Goal: Use online tool/utility: Utilize a website feature to perform a specific function

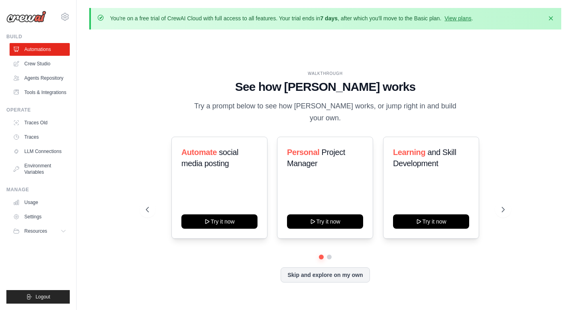
click at [176, 18] on p "You're on a free trial of CrewAI Cloud with full access to all features. Your t…" at bounding box center [291, 18] width 363 height 8
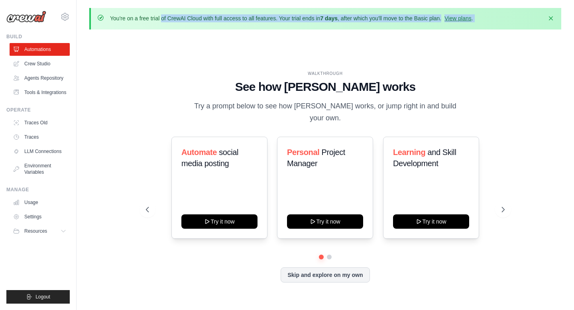
click at [176, 18] on p "You're on a free trial of CrewAI Cloud with full access to all features. Your t…" at bounding box center [291, 18] width 363 height 8
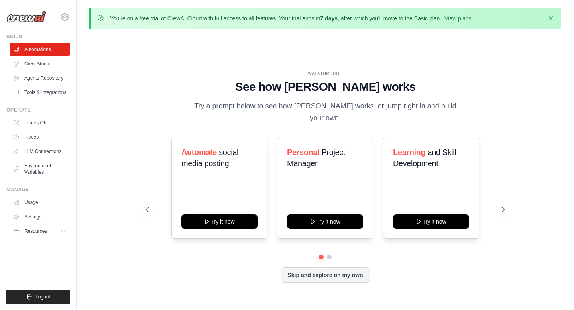
click at [198, 77] on div "WALKTHROUGH" at bounding box center [325, 74] width 359 height 6
click at [552, 13] on button "Dismiss" at bounding box center [551, 18] width 13 height 13
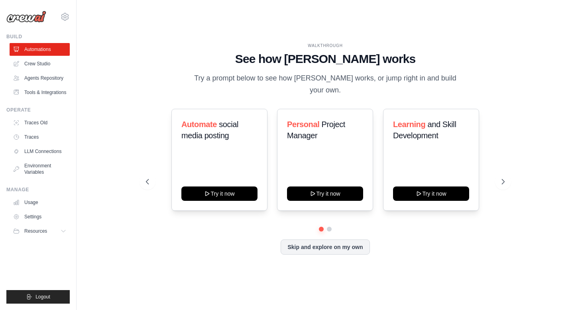
click at [217, 229] on div "Automate social media posting Try it now Personal Project Manager Try it now Le…" at bounding box center [325, 182] width 359 height 146
click at [49, 67] on link "Crew Studio" at bounding box center [40, 63] width 60 height 13
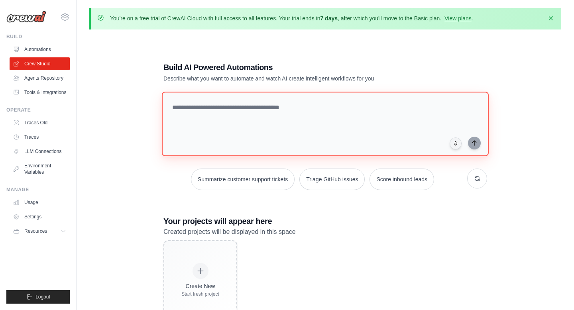
click at [256, 112] on textarea at bounding box center [325, 124] width 327 height 65
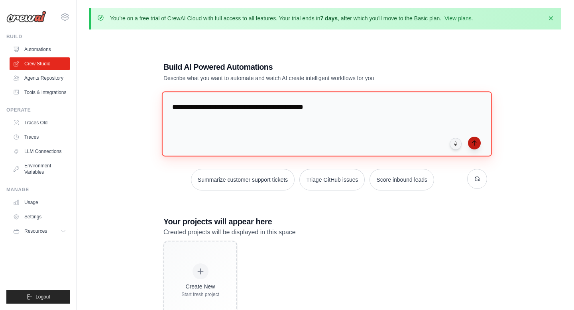
type textarea "**********"
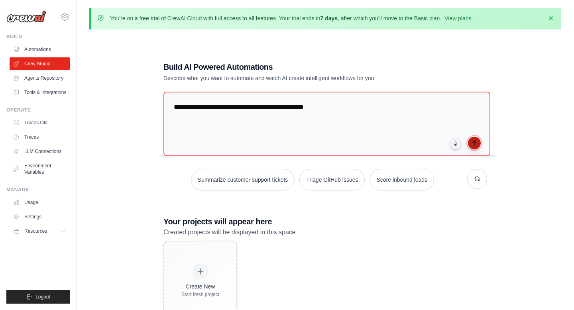
click at [473, 146] on button "submit" at bounding box center [474, 143] width 13 height 13
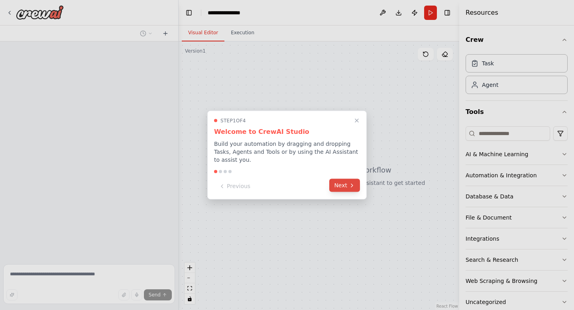
click at [343, 184] on button "Next" at bounding box center [344, 185] width 31 height 13
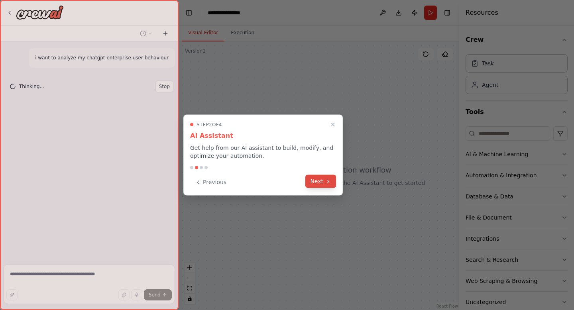
click at [323, 183] on button "Next" at bounding box center [321, 181] width 31 height 13
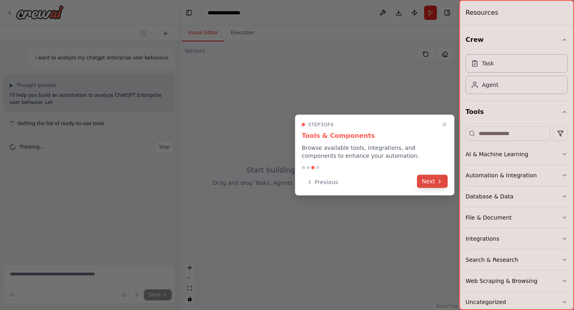
click at [428, 176] on button "Next" at bounding box center [432, 181] width 31 height 13
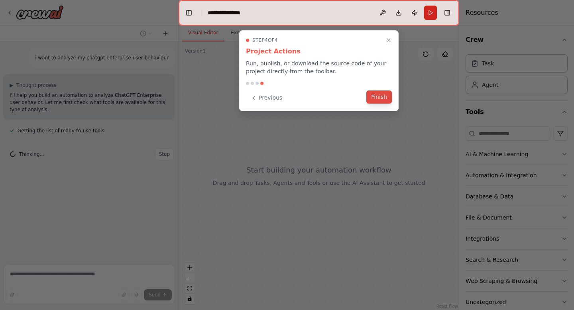
click at [377, 97] on button "Finish" at bounding box center [380, 97] width 26 height 13
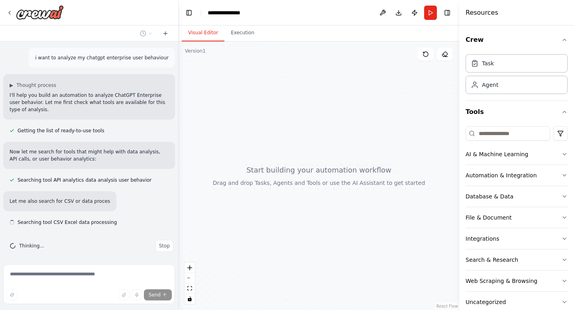
scroll to position [3, 0]
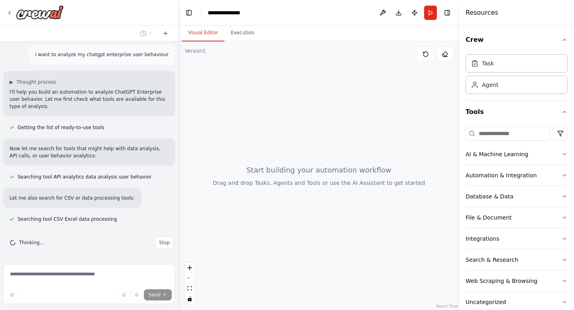
drag, startPoint x: 268, startPoint y: 195, endPoint x: 240, endPoint y: 167, distance: 40.1
click at [239, 167] on div at bounding box center [319, 175] width 281 height 269
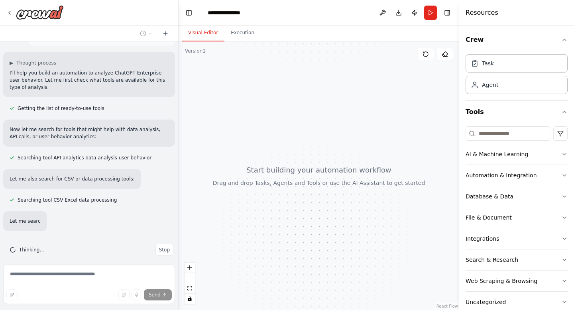
drag, startPoint x: 276, startPoint y: 177, endPoint x: 306, endPoint y: 179, distance: 30.8
click at [306, 179] on div at bounding box center [319, 175] width 281 height 269
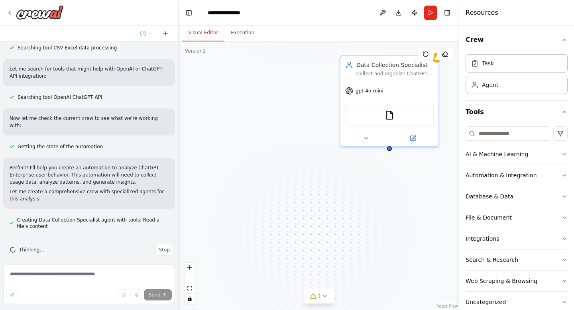
scroll to position [191, 0]
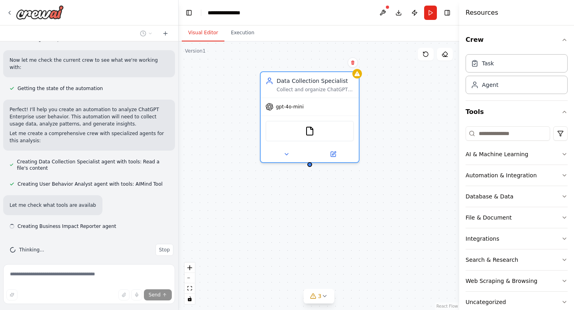
drag, startPoint x: 371, startPoint y: 61, endPoint x: 290, endPoint y: 76, distance: 82.8
click at [290, 76] on div "Data Collection Specialist Collect and organize ChatGPT Enterprise usage data f…" at bounding box center [319, 175] width 281 height 269
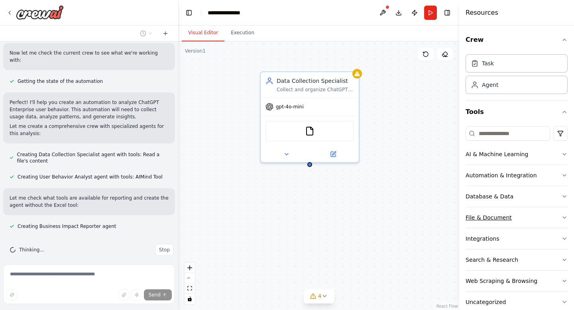
scroll to position [16, 0]
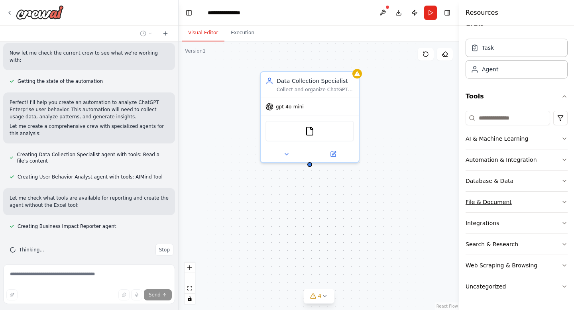
click at [529, 197] on button "File & Document" at bounding box center [517, 202] width 102 height 21
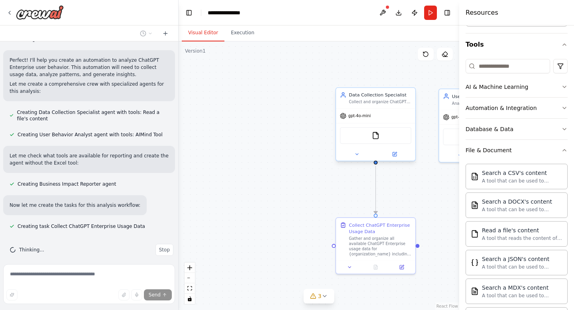
scroll to position [298, 0]
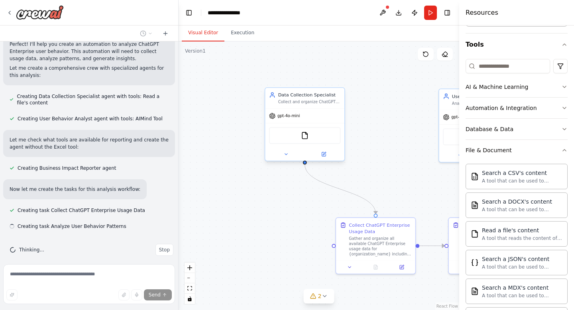
drag, startPoint x: 401, startPoint y: 137, endPoint x: 333, endPoint y: 140, distance: 68.3
click at [333, 140] on div "FileReadTool" at bounding box center [304, 135] width 71 height 17
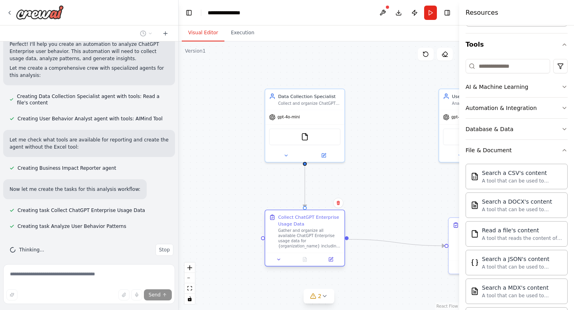
drag, startPoint x: 373, startPoint y: 243, endPoint x: 304, endPoint y: 239, distance: 68.3
click at [304, 239] on div "Gather and organize all available ChatGPT Enterprise usage data for {organizati…" at bounding box center [309, 239] width 63 height 21
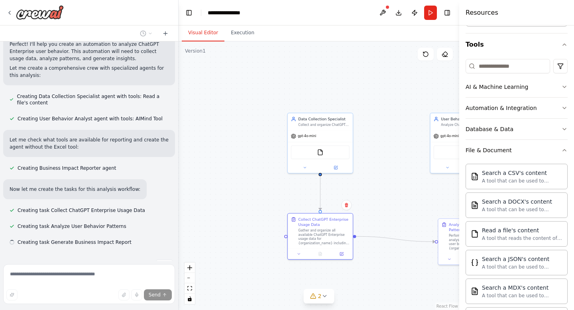
scroll to position [314, 0]
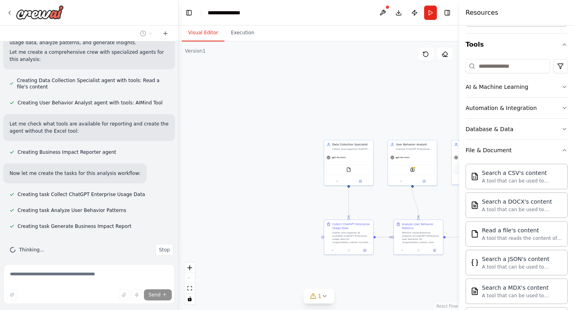
drag, startPoint x: 417, startPoint y: 215, endPoint x: 341, endPoint y: 215, distance: 76.2
click at [341, 215] on div ".deletable-edge-delete-btn { width: 20px; height: 20px; border: 0px solid #ffff…" at bounding box center [319, 175] width 281 height 269
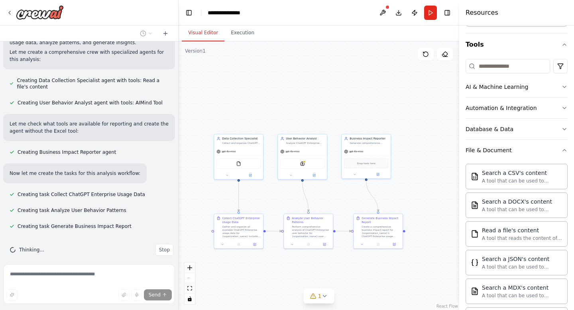
drag, startPoint x: 390, startPoint y: 202, endPoint x: 323, endPoint y: 197, distance: 67.2
click at [323, 197] on div ".deletable-edge-delete-btn { width: 20px; height: 20px; border: 0px solid #ffff…" at bounding box center [319, 175] width 281 height 269
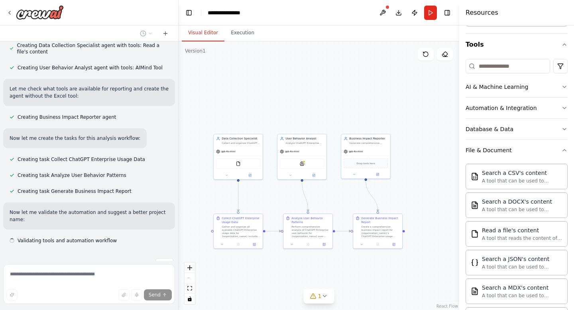
scroll to position [364, 0]
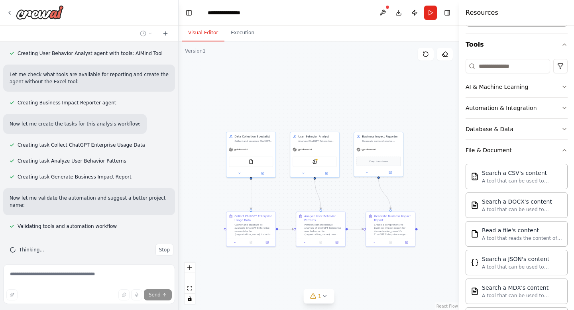
drag, startPoint x: 329, startPoint y: 197, endPoint x: 342, endPoint y: 195, distance: 12.9
click at [342, 195] on div ".deletable-edge-delete-btn { width: 20px; height: 20px; border: 0px solid #ffff…" at bounding box center [319, 175] width 281 height 269
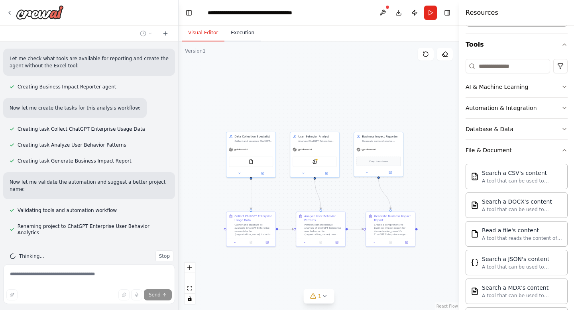
click at [241, 32] on button "Execution" at bounding box center [243, 33] width 36 height 17
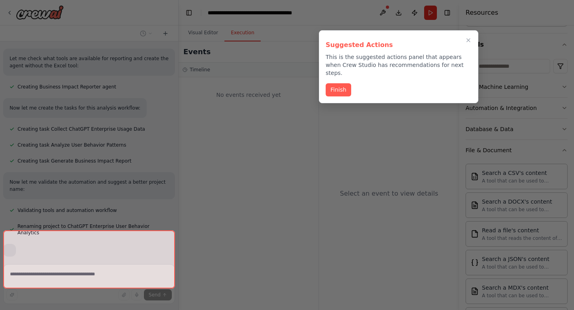
scroll to position [399, 0]
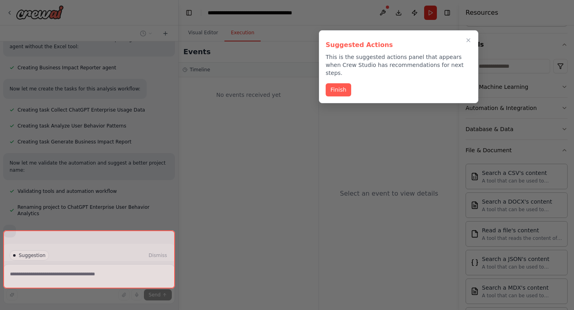
click at [207, 39] on div at bounding box center [287, 155] width 574 height 310
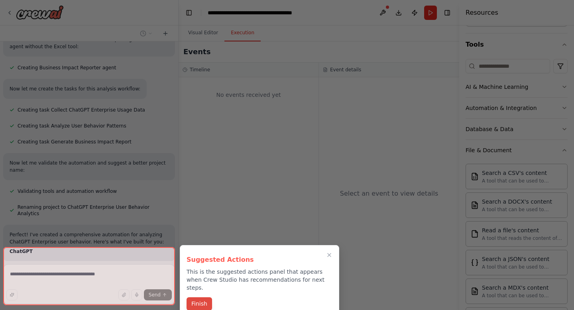
click at [204, 298] on button "Finish" at bounding box center [200, 304] width 26 height 13
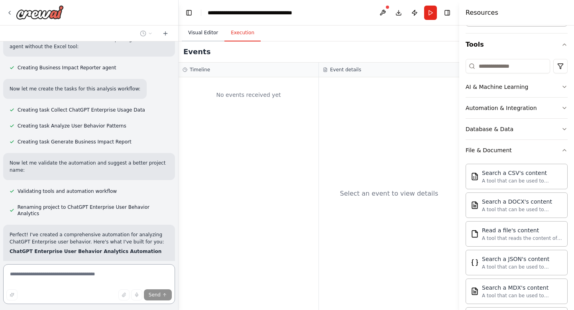
click at [209, 34] on button "Visual Editor" at bounding box center [203, 33] width 43 height 17
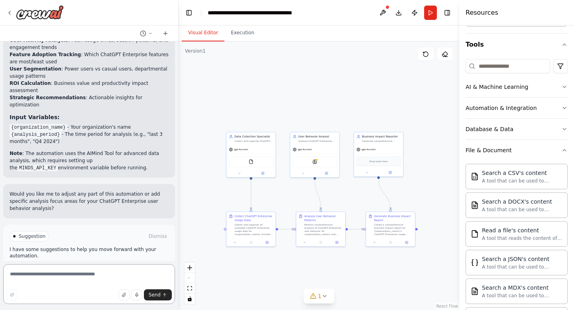
scroll to position [749, 0]
click at [97, 267] on span "Run Automation" at bounding box center [92, 270] width 39 height 6
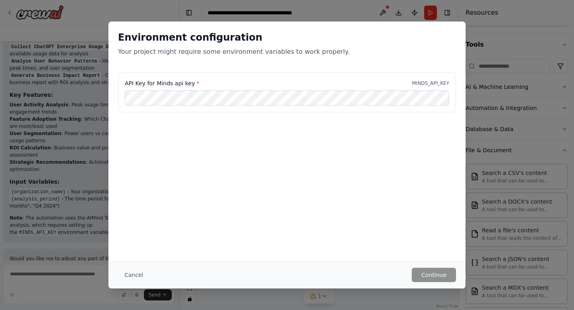
click at [495, 40] on div "Environment configuration Your project might require some environment variables…" at bounding box center [287, 155] width 574 height 310
click at [136, 278] on button "Cancel" at bounding box center [134, 275] width 32 height 14
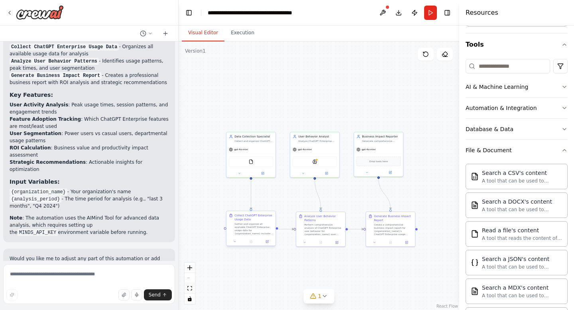
click at [261, 225] on div "Gather and organize all available ChatGPT Enterprise usage data for {organizati…" at bounding box center [254, 229] width 39 height 13
click at [260, 223] on div "Gather and organize all available ChatGPT Enterprise usage data for {organizati…" at bounding box center [254, 229] width 39 height 13
click at [258, 223] on div "Gather and organize all available ChatGPT Enterprise usage data for {organizati…" at bounding box center [254, 229] width 39 height 13
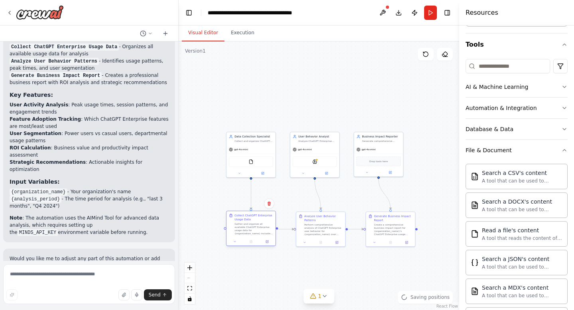
click at [258, 223] on div "Gather and organize all available ChatGPT Enterprise usage data for {organizati…" at bounding box center [254, 229] width 39 height 13
click at [268, 244] on button at bounding box center [267, 241] width 14 height 5
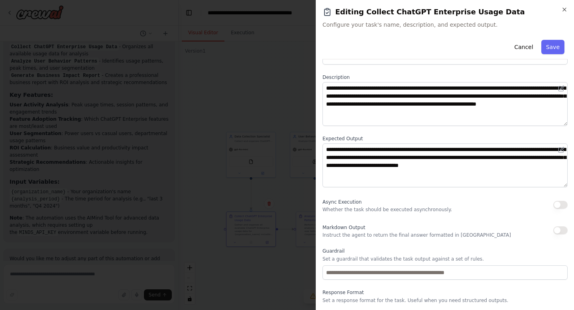
scroll to position [50, 0]
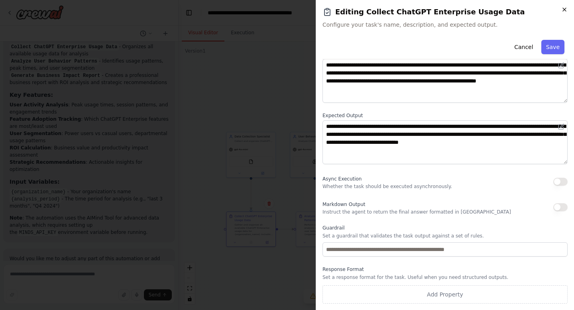
click at [568, 8] on icon "button" at bounding box center [565, 9] width 6 height 6
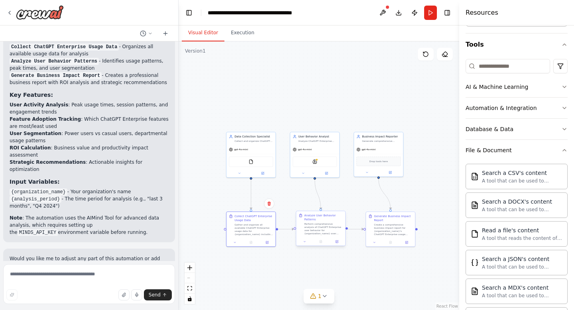
click at [325, 229] on div "Perform comprehensive analysis of ChatGPT Enterprise user behavior for {organiz…" at bounding box center [323, 229] width 39 height 13
click at [335, 242] on button at bounding box center [337, 241] width 14 height 5
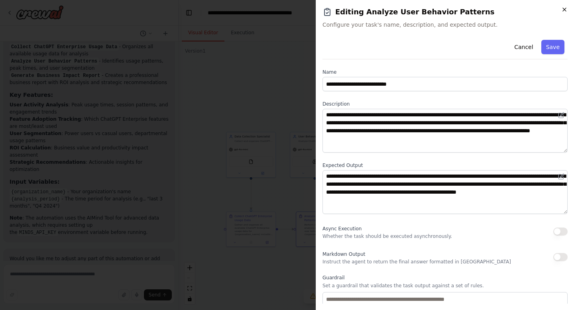
click at [562, 10] on icon "button" at bounding box center [565, 9] width 6 height 6
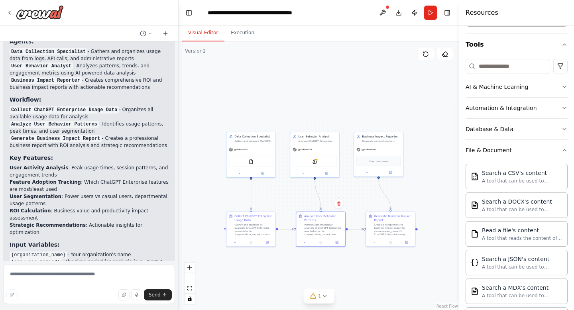
scroll to position [684, 0]
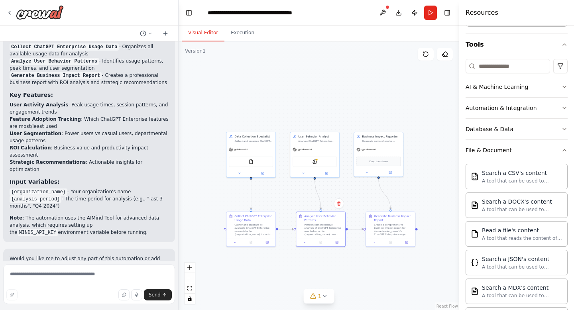
click at [107, 255] on p "Would you like me to adjust any part of this automation or add specific analysi…" at bounding box center [89, 266] width 159 height 22
click at [432, 14] on button "Run" at bounding box center [430, 13] width 13 height 14
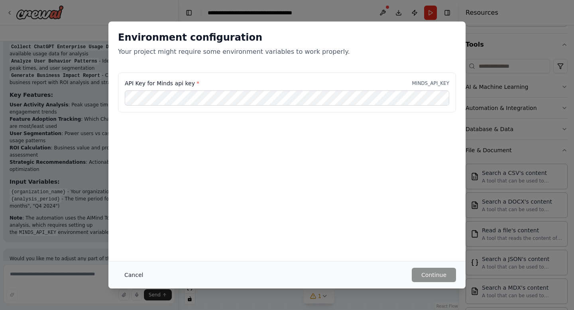
click at [133, 276] on button "Cancel" at bounding box center [134, 275] width 32 height 14
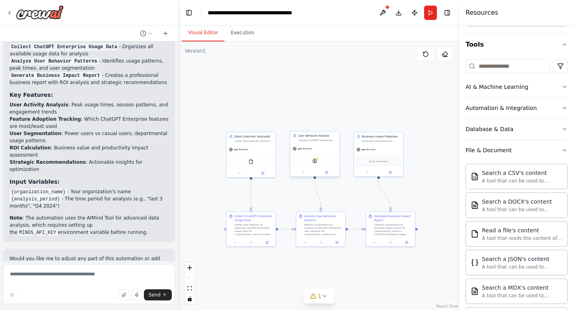
click at [314, 144] on div "gpt-4o-mini" at bounding box center [314, 148] width 49 height 9
click at [48, 189] on code "{organization_name}" at bounding box center [39, 192] width 58 height 7
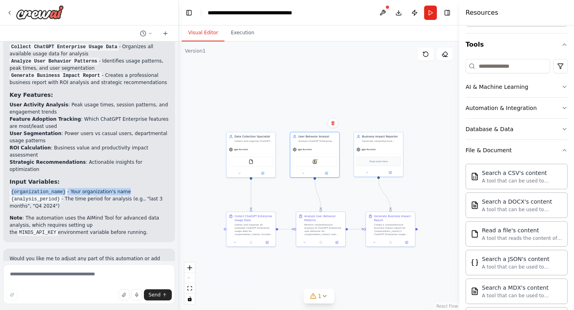
click at [48, 189] on code "{organization_name}" at bounding box center [39, 192] width 58 height 7
click at [49, 196] on code "{analysis_period}" at bounding box center [36, 199] width 52 height 7
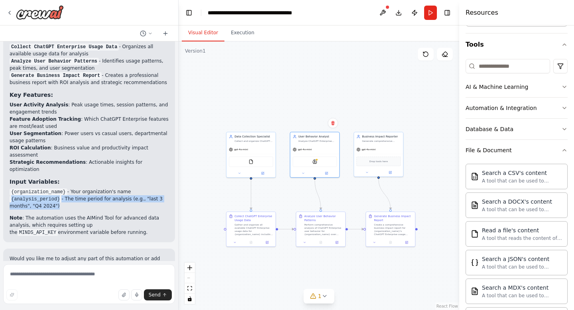
click at [49, 196] on code "{analysis_period}" at bounding box center [36, 199] width 52 height 7
click at [58, 229] on code "MINDS_API_KEY" at bounding box center [38, 232] width 41 height 7
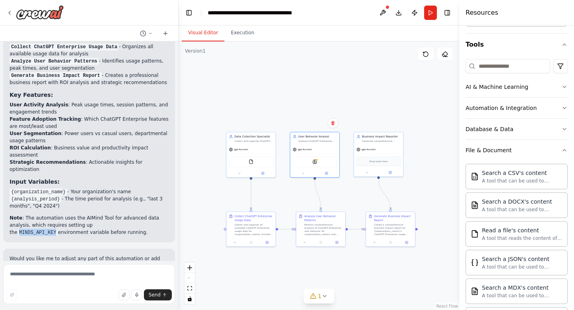
click at [58, 229] on code "MINDS_API_KEY" at bounding box center [38, 232] width 41 height 7
click at [68, 282] on textarea at bounding box center [89, 284] width 172 height 40
type textarea "**********"
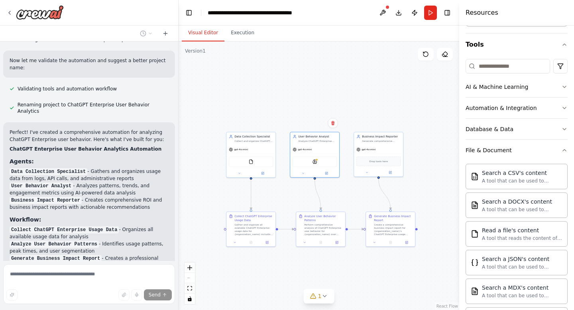
scroll to position [755, 0]
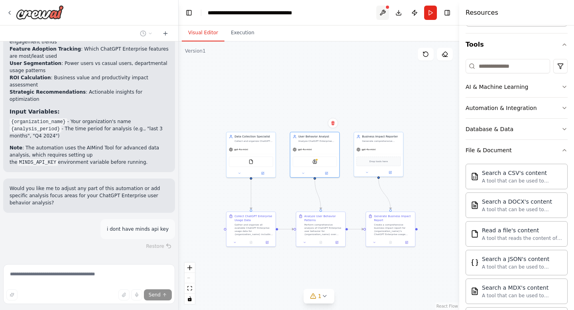
click at [384, 9] on button at bounding box center [383, 13] width 13 height 14
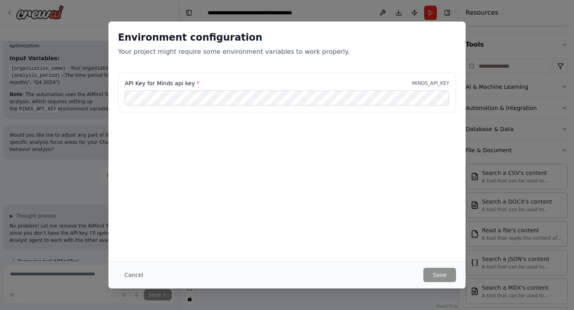
scroll to position [822, 0]
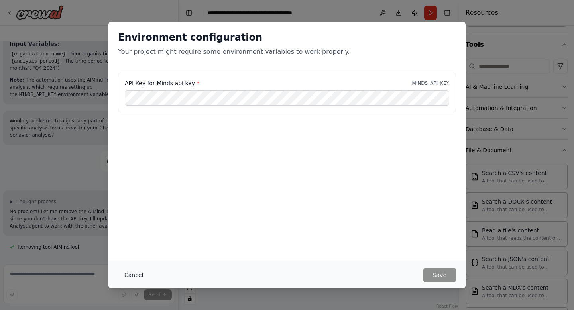
click at [130, 274] on button "Cancel" at bounding box center [134, 275] width 32 height 14
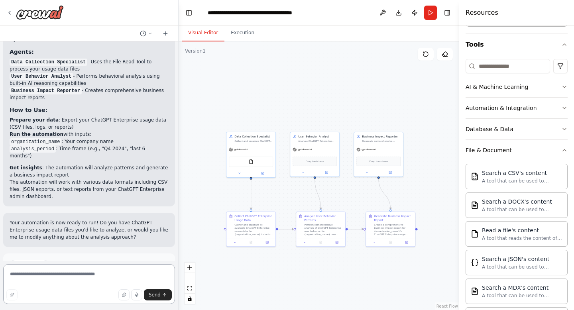
scroll to position [1196, 0]
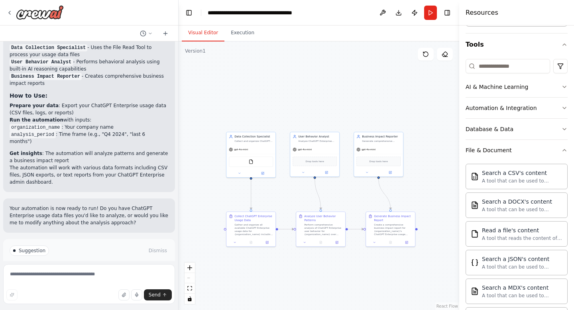
click at [99, 282] on span "Run Automation" at bounding box center [92, 285] width 39 height 6
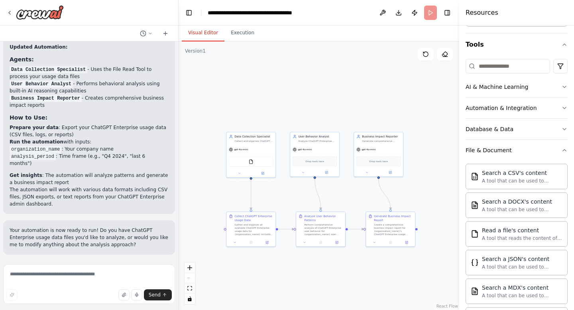
scroll to position [1131, 0]
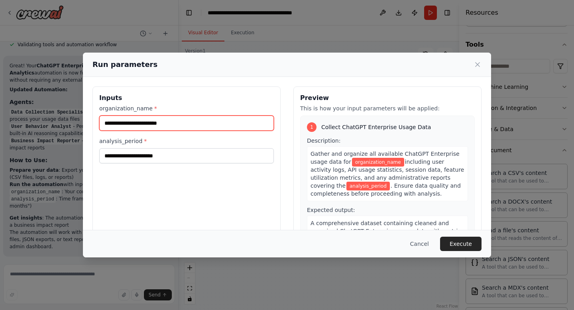
click at [216, 126] on input "organization_name *" at bounding box center [186, 123] width 175 height 15
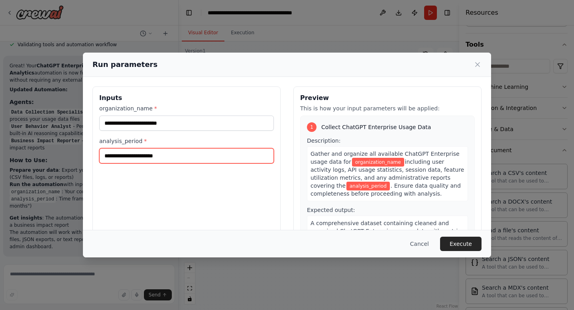
click at [191, 161] on input "analysis_period *" at bounding box center [186, 155] width 175 height 15
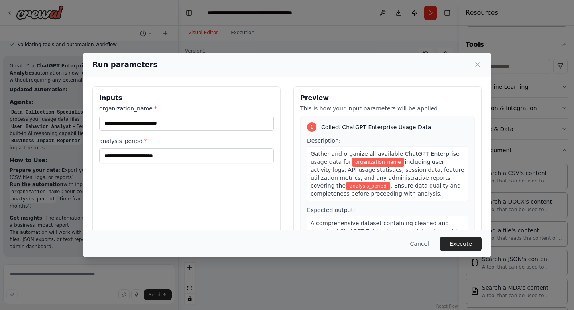
click at [358, 161] on span "organization_name" at bounding box center [378, 162] width 52 height 9
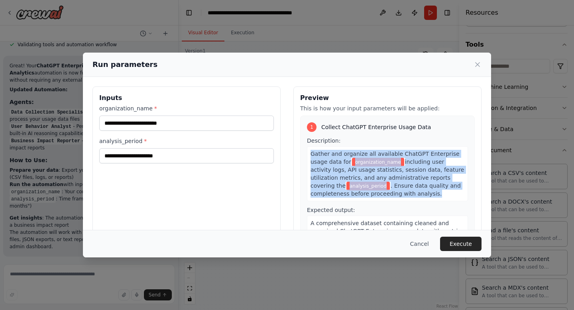
click at [358, 161] on span "organization_name" at bounding box center [378, 162] width 52 height 9
click at [374, 184] on span ". Ensure data quality and completeness before proceeding with analysis." at bounding box center [386, 190] width 150 height 14
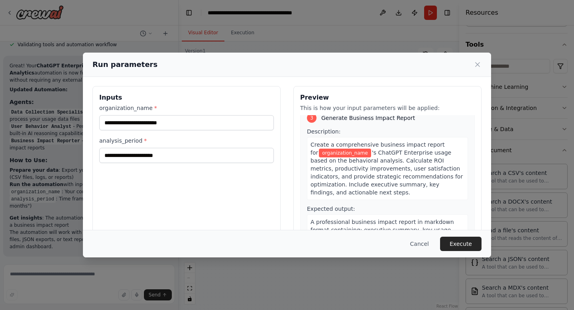
scroll to position [0, 0]
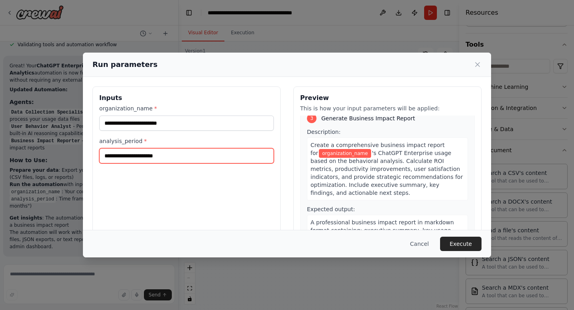
click at [199, 160] on input "analysis_period *" at bounding box center [186, 155] width 175 height 15
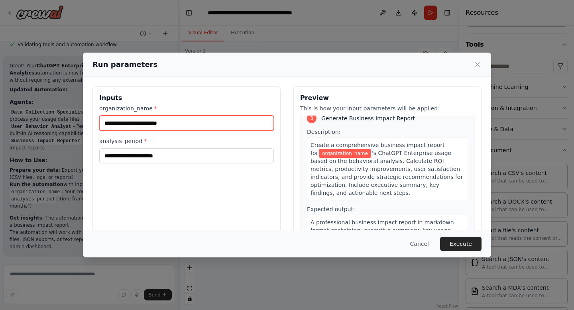
click at [195, 127] on input "organization_name *" at bounding box center [186, 123] width 175 height 15
click at [423, 244] on button "Cancel" at bounding box center [420, 244] width 32 height 14
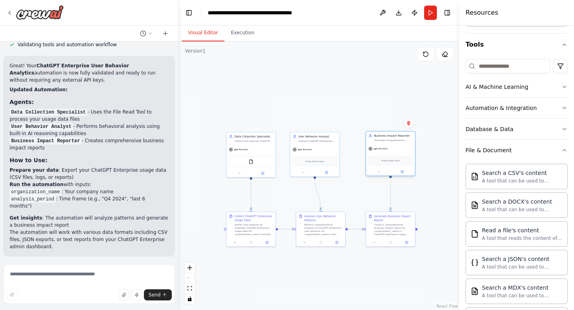
drag, startPoint x: 368, startPoint y: 159, endPoint x: 378, endPoint y: 158, distance: 10.1
click at [378, 158] on div "Drop tools here" at bounding box center [391, 161] width 44 height 10
click at [323, 155] on div "Drop tools here" at bounding box center [318, 160] width 49 height 15
click at [331, 172] on icon at bounding box center [330, 172] width 2 height 2
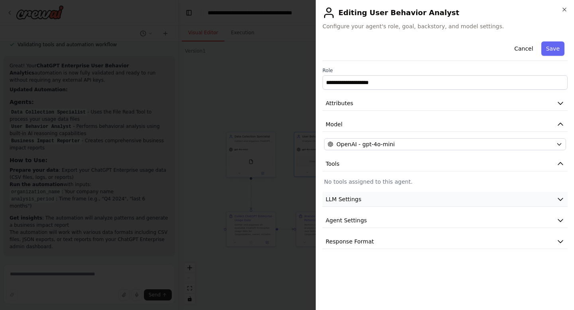
click at [362, 199] on button "LLM Settings" at bounding box center [445, 199] width 245 height 15
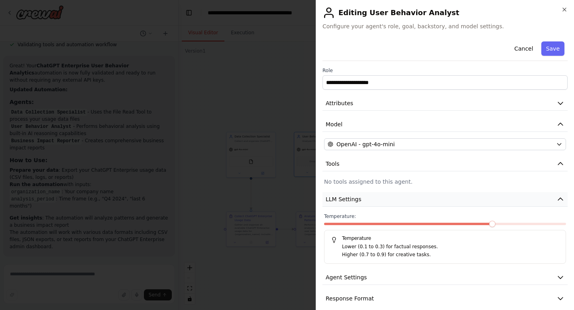
click at [362, 199] on button "LLM Settings" at bounding box center [445, 199] width 245 height 15
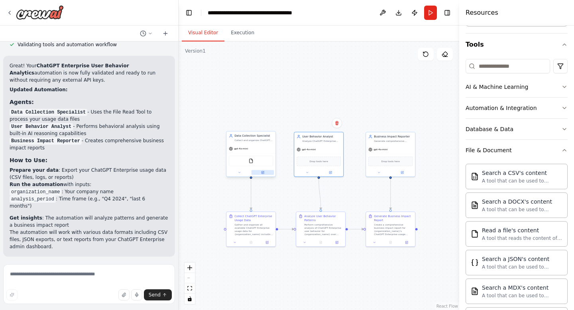
click at [262, 172] on icon at bounding box center [263, 173] width 2 height 2
click at [426, 193] on div ".deletable-edge-delete-btn { width: 20px; height: 20px; border: 0px solid #ffff…" at bounding box center [319, 175] width 281 height 269
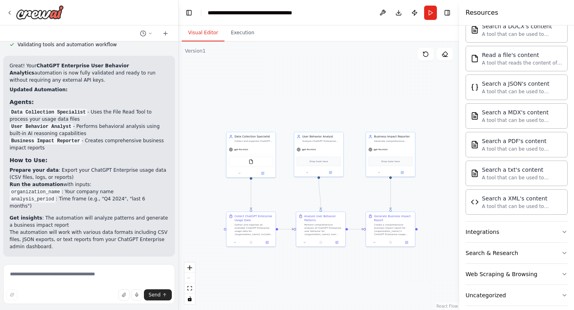
scroll to position [252, 0]
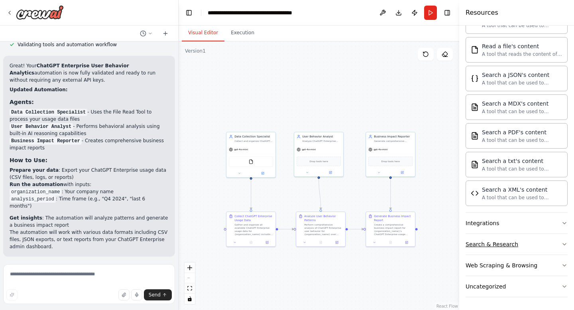
click at [516, 247] on button "Search & Research" at bounding box center [517, 244] width 102 height 21
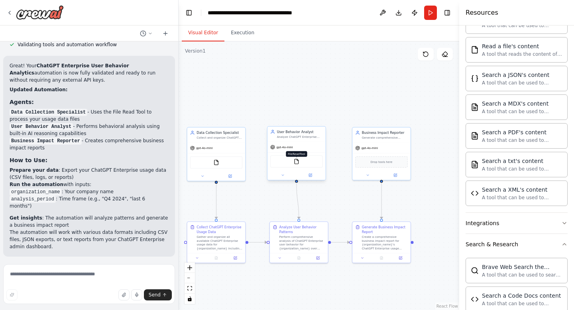
click at [298, 164] on img at bounding box center [297, 162] width 6 height 6
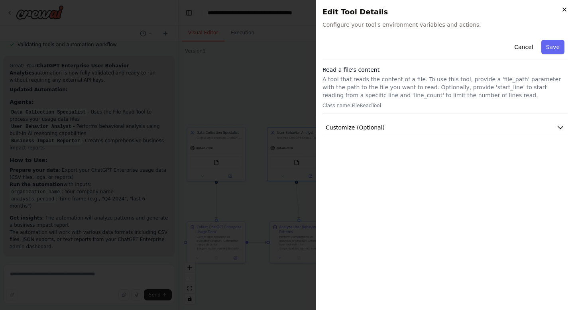
click at [566, 12] on icon "button" at bounding box center [565, 9] width 6 height 6
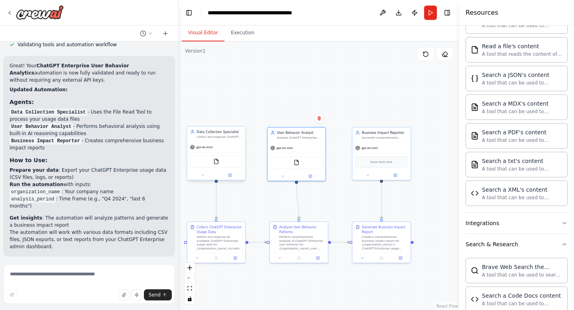
click at [216, 165] on div "FileReadTool" at bounding box center [216, 162] width 52 height 12
click at [216, 163] on img at bounding box center [216, 162] width 6 height 6
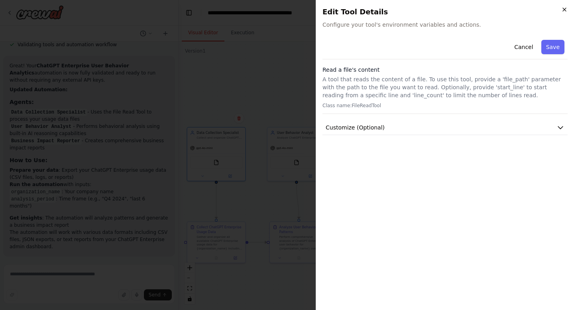
click at [563, 7] on icon "button" at bounding box center [565, 9] width 6 height 6
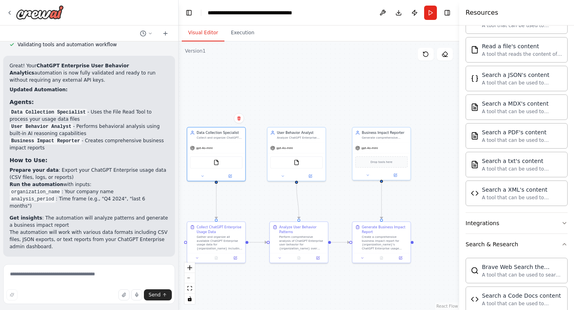
click at [340, 196] on div ".deletable-edge-delete-btn { width: 20px; height: 20px; border: 0px solid #ffff…" at bounding box center [319, 175] width 281 height 269
click at [201, 236] on div "Gather and organize all available ChatGPT Enterprise usage data for {organizati…" at bounding box center [220, 242] width 46 height 15
click at [211, 241] on div "Gather and organize all available ChatGPT Enterprise usage data for {organizati…" at bounding box center [220, 242] width 46 height 15
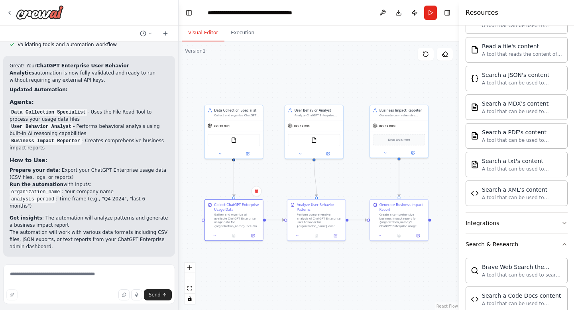
drag, startPoint x: 263, startPoint y: 98, endPoint x: 281, endPoint y: 76, distance: 28.4
click at [281, 76] on div ".deletable-edge-delete-btn { width: 20px; height: 20px; border: 0px solid #ffff…" at bounding box center [319, 175] width 281 height 269
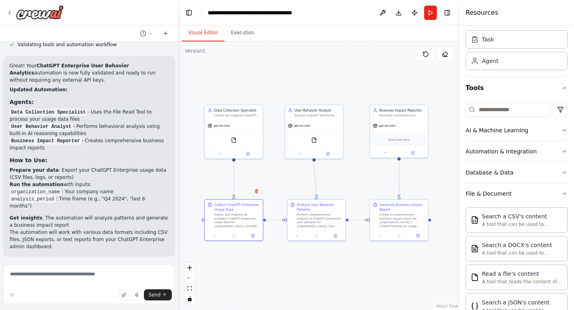
scroll to position [0, 0]
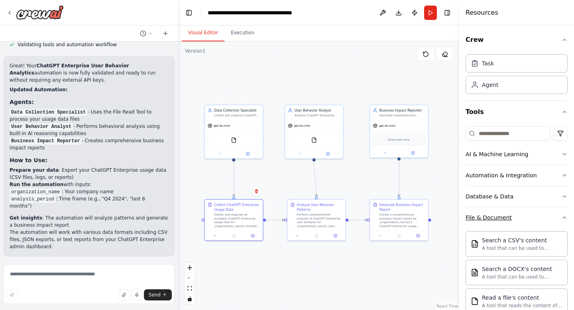
click at [491, 210] on button "File & Document" at bounding box center [517, 217] width 102 height 21
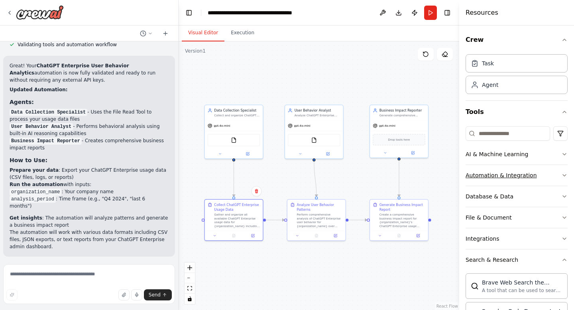
click at [516, 177] on div "Automation & Integration" at bounding box center [501, 176] width 71 height 8
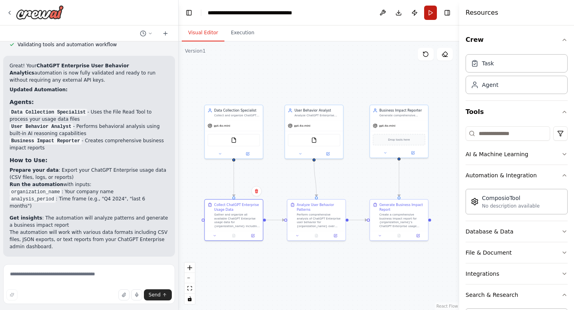
click at [436, 12] on button "Run" at bounding box center [430, 13] width 13 height 14
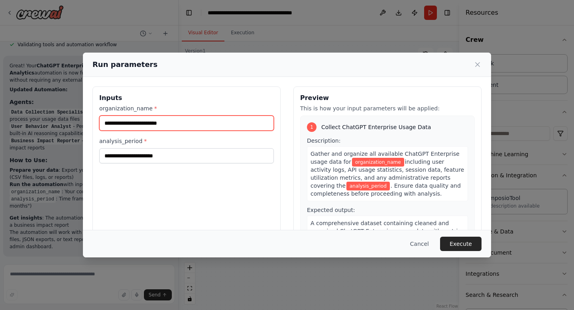
click at [252, 120] on input "organization_name *" at bounding box center [186, 123] width 175 height 15
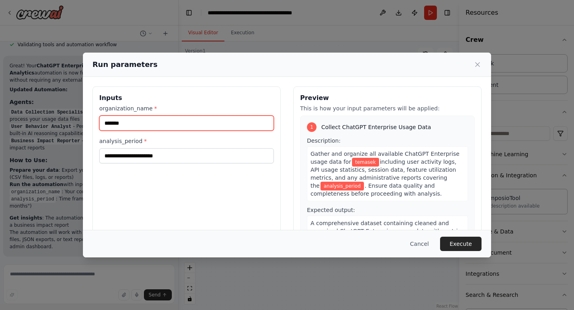
type input "*******"
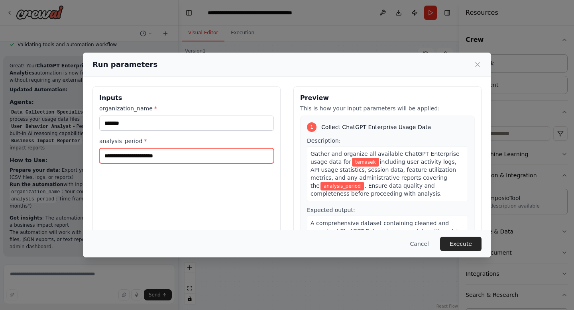
click at [201, 152] on input "analysis_period *" at bounding box center [186, 155] width 175 height 15
click at [118, 154] on input "**********" at bounding box center [186, 155] width 175 height 15
type input "**********"
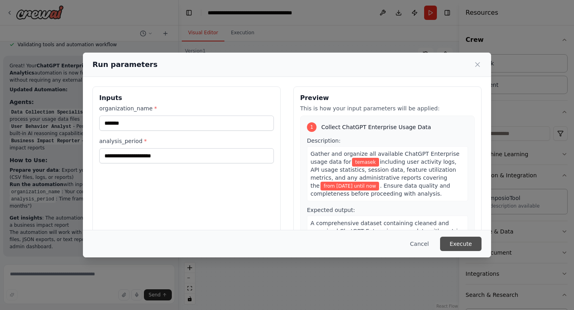
click at [460, 247] on button "Execute" at bounding box center [460, 244] width 41 height 14
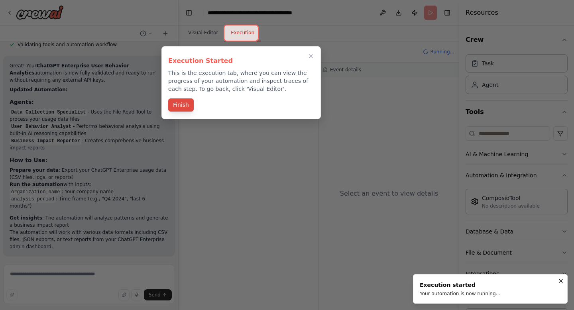
click at [179, 108] on button "Finish" at bounding box center [181, 105] width 26 height 13
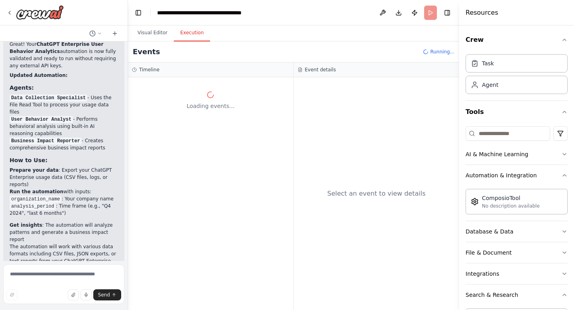
scroll to position [1399, 0]
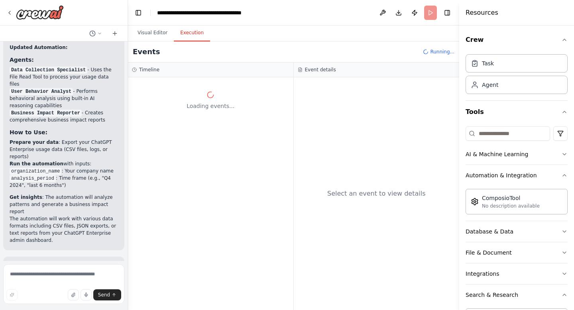
drag, startPoint x: 177, startPoint y: 135, endPoint x: 126, endPoint y: 133, distance: 50.3
click at [126, 133] on div "i want to analyze my chatgpt enterprise user behaviour ▶ Thought process I'll h…" at bounding box center [287, 155] width 574 height 310
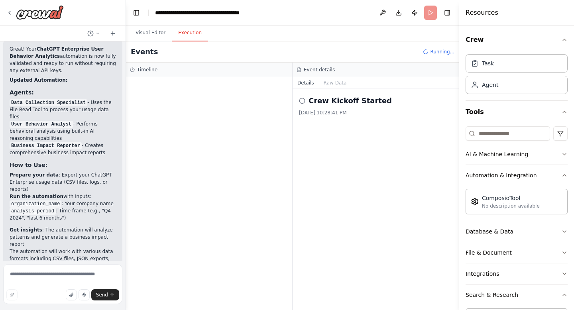
click at [333, 75] on div "Event details" at bounding box center [376, 70] width 167 height 15
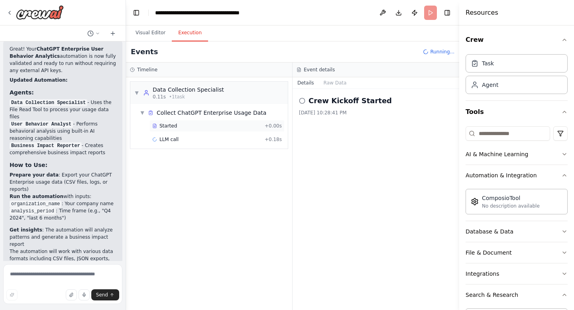
click at [217, 126] on div "Started" at bounding box center [206, 126] width 109 height 6
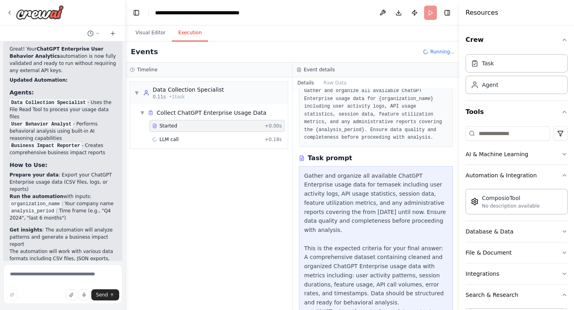
scroll to position [75, 0]
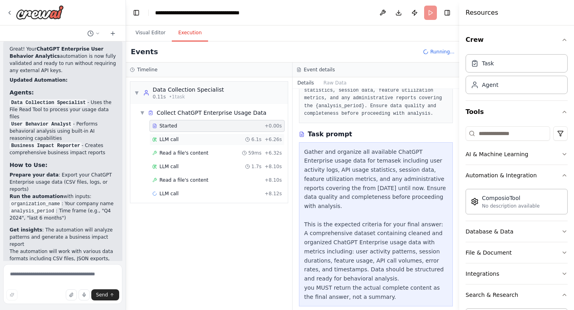
click at [221, 142] on div "LLM call 6.1s + 6.26s" at bounding box center [217, 139] width 130 height 6
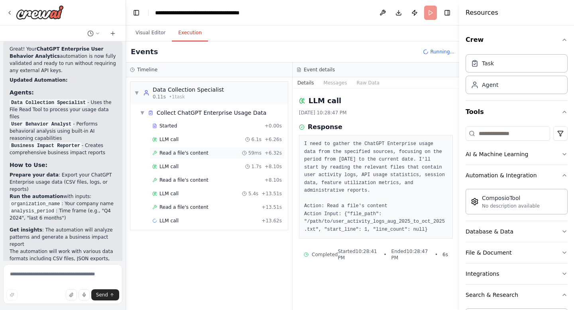
click at [195, 157] on div "Read a file's content 59ms + 6.32s" at bounding box center [217, 153] width 135 height 12
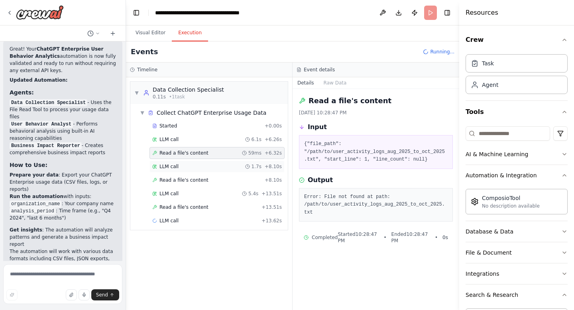
click at [190, 165] on div "LLM call 1.7s + 8.10s" at bounding box center [217, 167] width 130 height 6
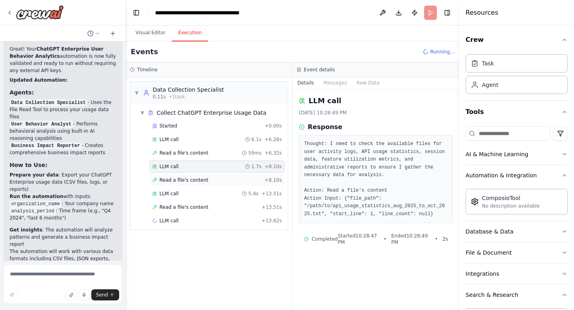
click at [197, 180] on span "Read a file's content" at bounding box center [184, 180] width 49 height 6
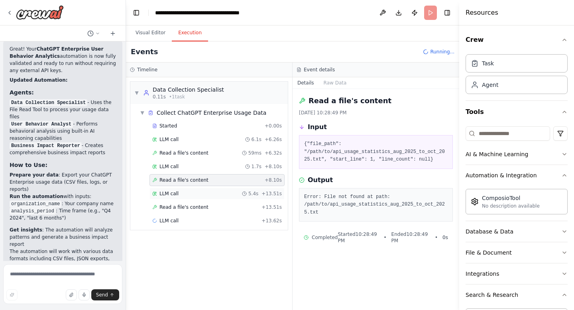
click at [198, 189] on div "LLM call 5.4s + 13.51s" at bounding box center [217, 194] width 135 height 12
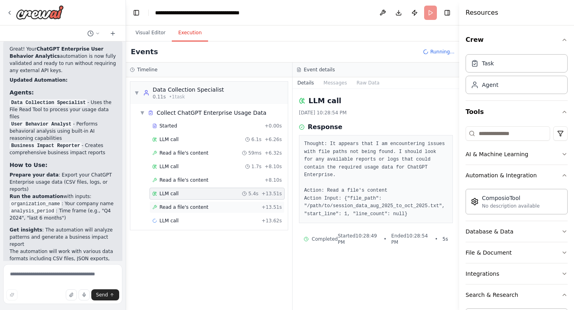
click at [199, 212] on div "Read a file's content + 13.51s" at bounding box center [217, 207] width 135 height 12
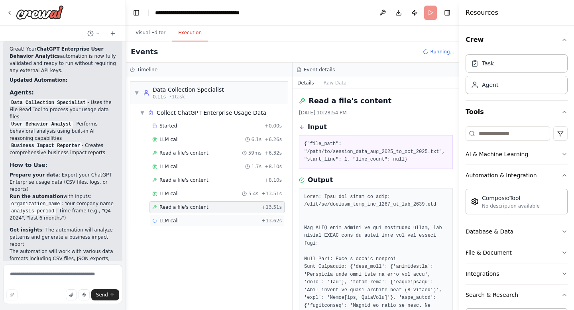
click at [191, 225] on div "LLM call + 13.62s" at bounding box center [217, 221] width 135 height 12
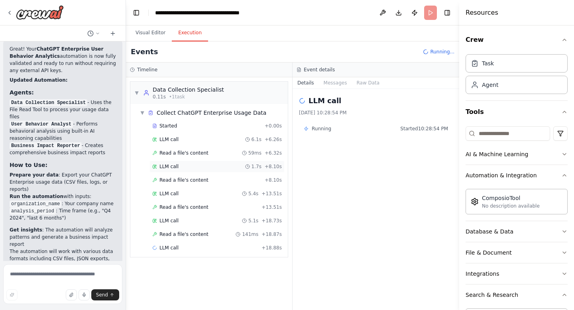
click at [193, 167] on div "LLM call 1.7s + 8.10s" at bounding box center [217, 167] width 130 height 6
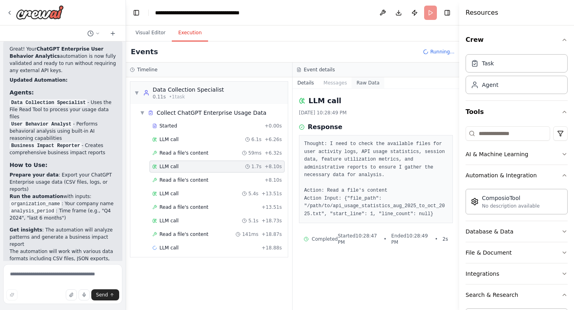
click at [364, 85] on button "Raw Data" at bounding box center [368, 82] width 33 height 11
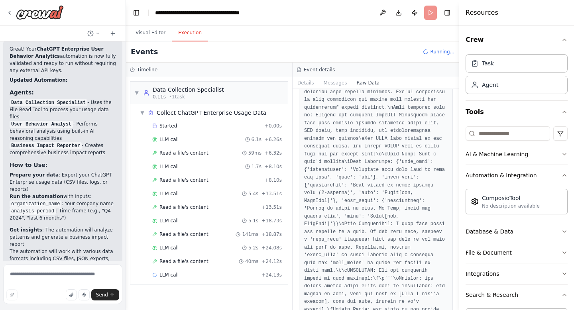
scroll to position [1096, 0]
click at [308, 81] on button "Details" at bounding box center [306, 82] width 26 height 11
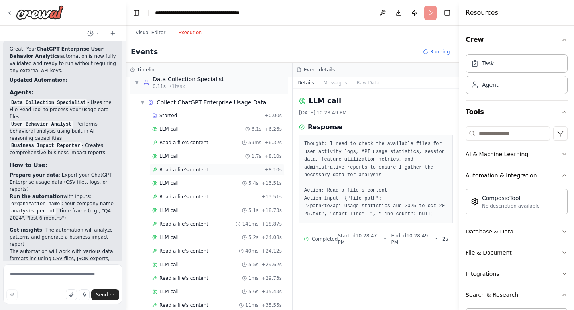
scroll to position [37, 0]
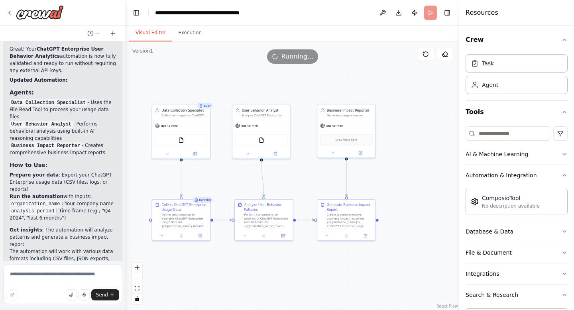
click at [151, 35] on button "Visual Editor" at bounding box center [150, 33] width 43 height 17
click at [191, 33] on button "Execution" at bounding box center [190, 33] width 36 height 17
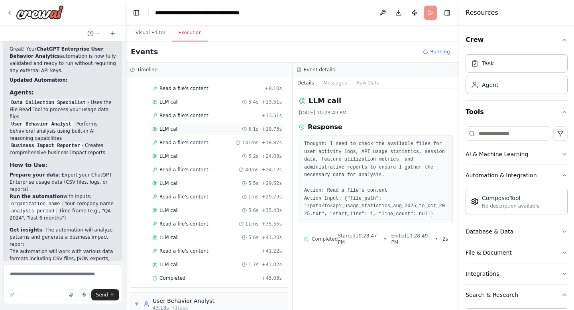
scroll to position [186, 0]
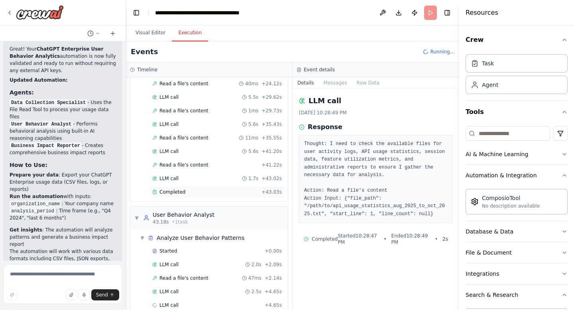
click at [197, 188] on div "Completed + 43.03s" at bounding box center [217, 192] width 135 height 12
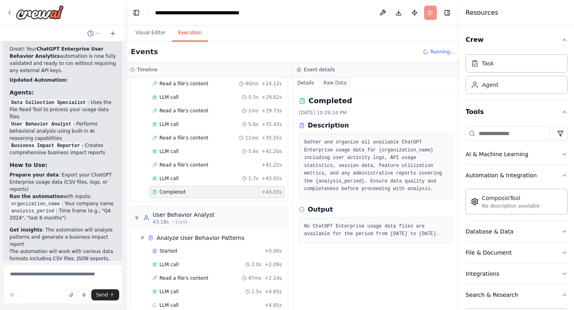
click at [333, 78] on button "Raw Data" at bounding box center [335, 82] width 33 height 11
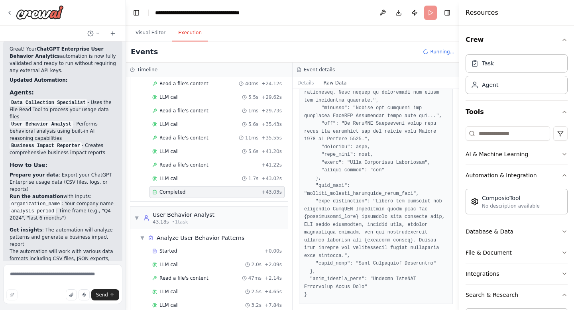
scroll to position [267, 0]
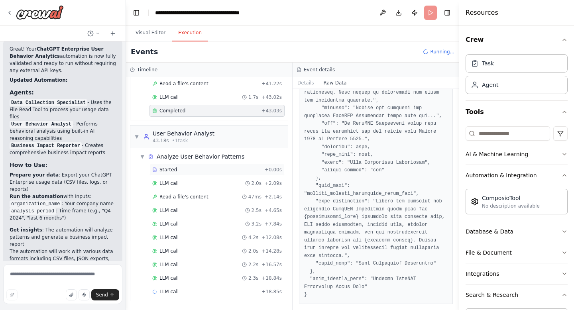
click at [196, 171] on div "Started" at bounding box center [206, 170] width 109 height 6
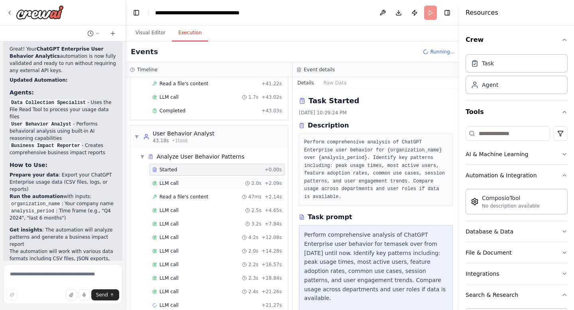
click at [193, 181] on div "LLM call 2.0s + 2.09s" at bounding box center [217, 183] width 130 height 6
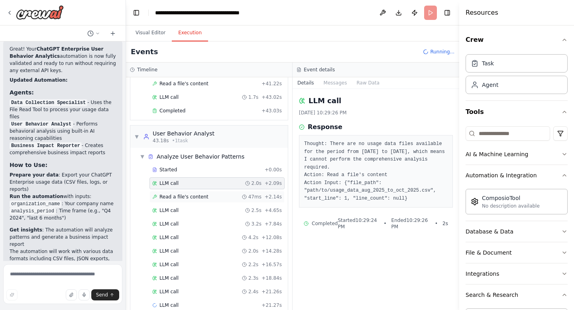
click at [201, 193] on div "Read a file's content 47ms + 2.14s" at bounding box center [217, 197] width 135 height 12
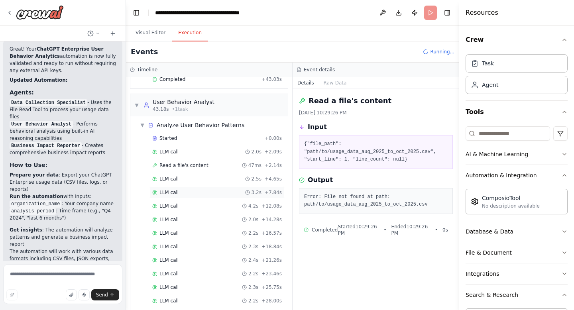
scroll to position [321, 0]
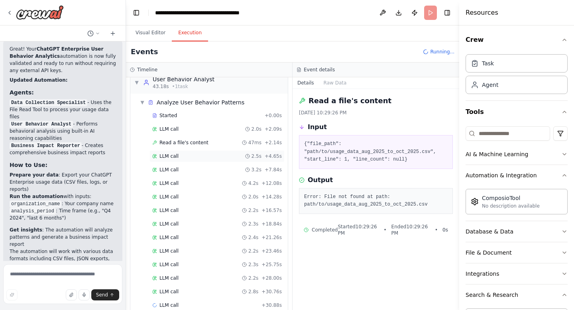
click at [200, 155] on div "LLM call 2.5s + 4.65s" at bounding box center [217, 156] width 130 height 6
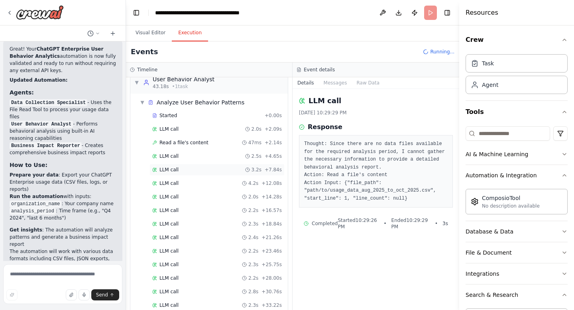
click at [195, 172] on div "LLM call 3.2s + 7.84s" at bounding box center [217, 170] width 130 height 6
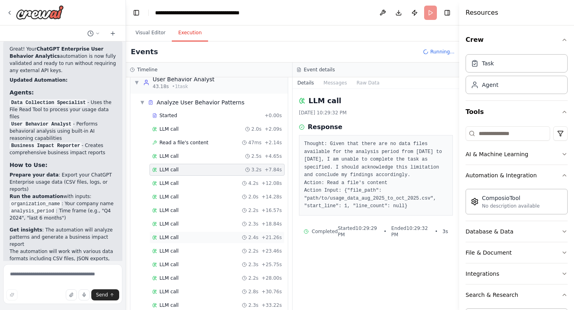
click at [194, 234] on div "LLM call 2.4s + 21.26s" at bounding box center [217, 238] width 135 height 12
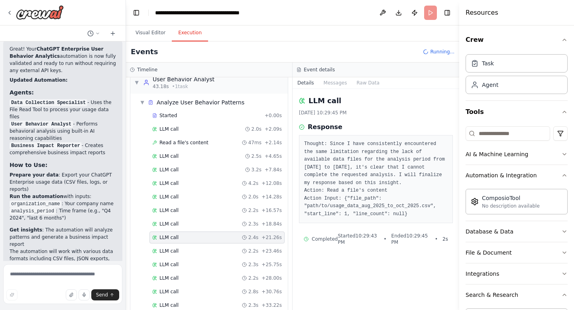
scroll to position [349, 0]
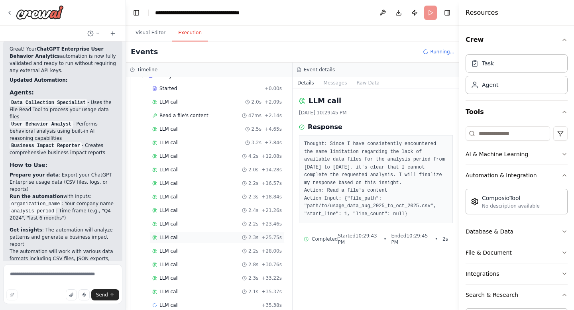
click at [194, 243] on div "LLM call 2.3s + 25.75s" at bounding box center [217, 238] width 135 height 12
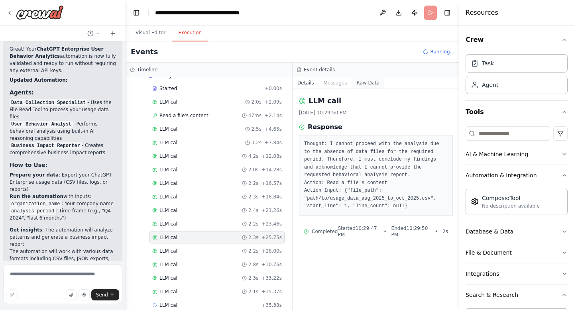
click at [365, 85] on button "Raw Data" at bounding box center [368, 82] width 33 height 11
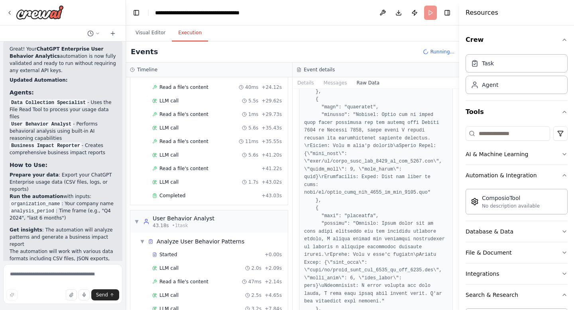
scroll to position [162, 0]
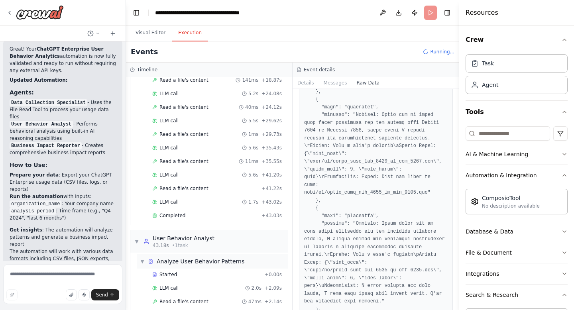
click at [144, 260] on span "▼" at bounding box center [142, 261] width 5 height 6
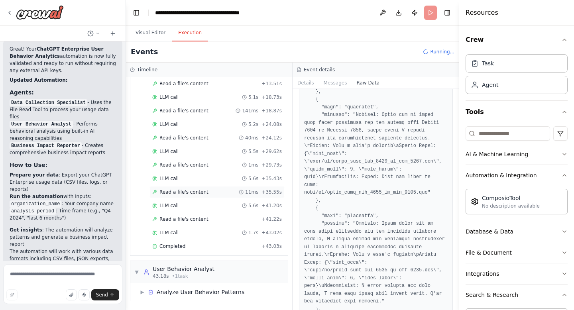
scroll to position [0, 0]
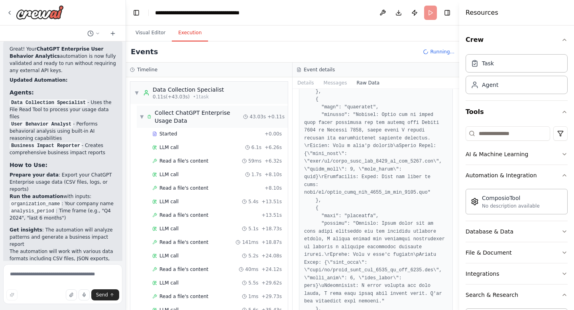
click at [148, 115] on icon at bounding box center [149, 117] width 4 height 6
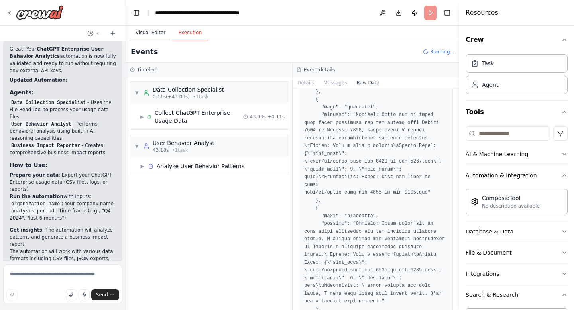
click at [157, 32] on button "Visual Editor" at bounding box center [150, 33] width 43 height 17
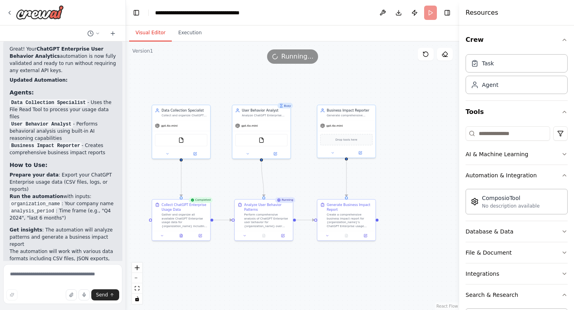
click at [388, 187] on div ".deletable-edge-delete-btn { width: 20px; height: 20px; border: 0px solid #ffff…" at bounding box center [292, 175] width 333 height 269
click at [185, 28] on button "Execution" at bounding box center [190, 33] width 36 height 17
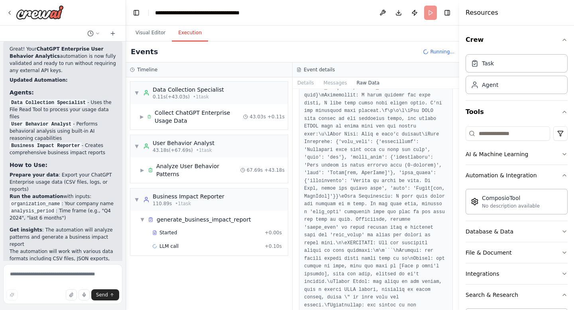
scroll to position [6709, 0]
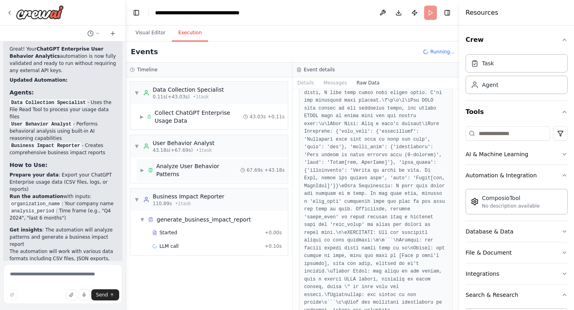
click at [195, 168] on span "Analyze User Behavior Patterns" at bounding box center [198, 170] width 84 height 16
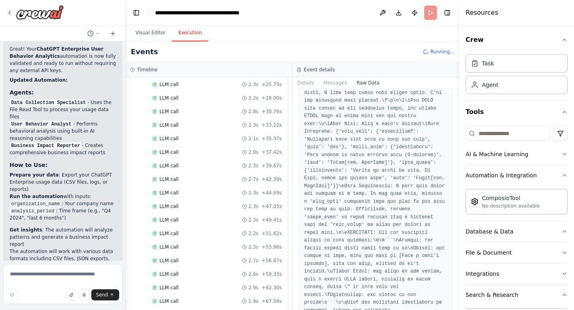
scroll to position [340, 0]
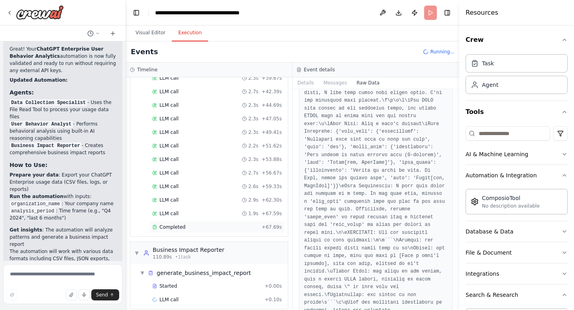
click at [192, 224] on div "Completed" at bounding box center [205, 227] width 106 height 6
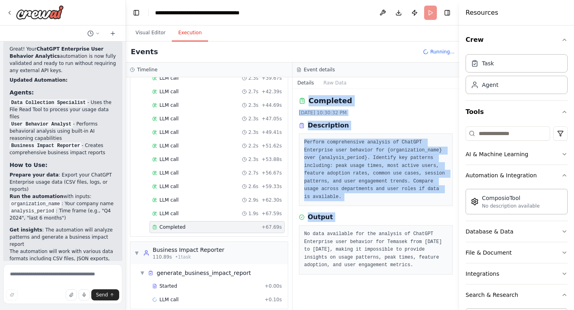
drag, startPoint x: 335, startPoint y: 93, endPoint x: 333, endPoint y: 226, distance: 133.2
click at [335, 226] on div "Completed 10/2/2025, 10:30:32 PM Description Perform comprehensive analysis of …" at bounding box center [376, 199] width 167 height 221
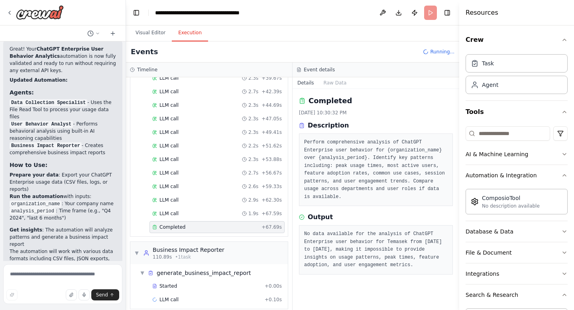
click at [357, 258] on pre "No data available for the analysis of ChatGPT Enterprise user behavior for Tema…" at bounding box center [376, 250] width 144 height 39
drag, startPoint x: 367, startPoint y: 251, endPoint x: 409, endPoint y: 266, distance: 44.7
click at [411, 266] on pre "No data available for the analysis of ChatGPT Enterprise user behavior for Tema…" at bounding box center [376, 250] width 144 height 39
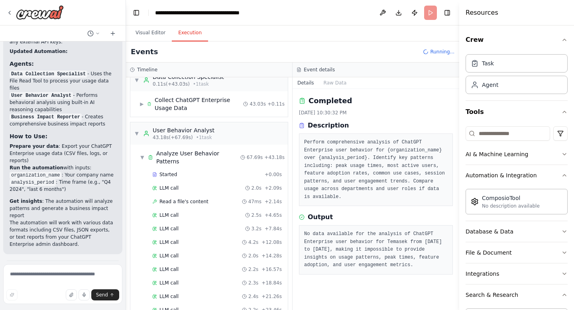
scroll to position [0, 0]
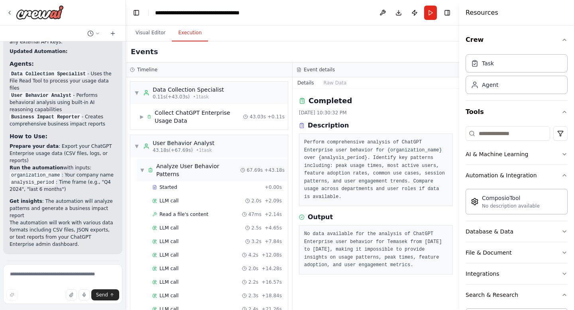
click at [151, 162] on div "Analyze User Behavior Patterns" at bounding box center [194, 170] width 93 height 16
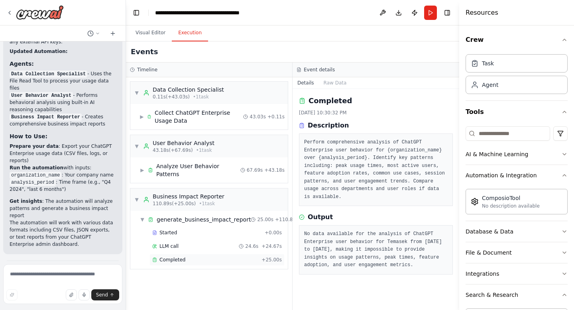
click at [176, 257] on span "Completed" at bounding box center [173, 260] width 26 height 6
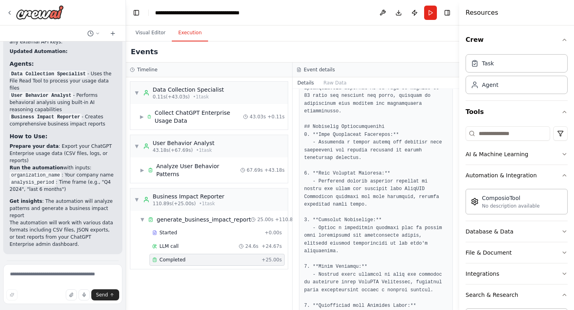
scroll to position [550, 0]
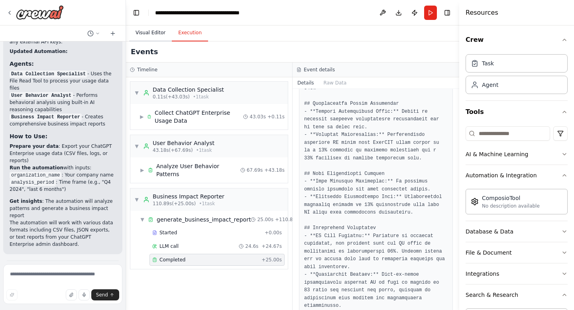
click at [153, 33] on button "Visual Editor" at bounding box center [150, 33] width 43 height 17
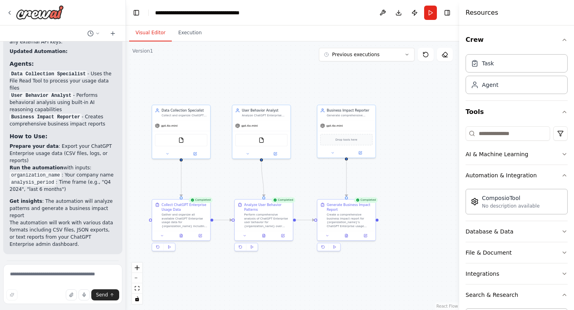
click at [390, 173] on div ".deletable-edge-delete-btn { width: 20px; height: 20px; border: 0px solid #ffff…" at bounding box center [292, 175] width 333 height 269
